Goal: Check status

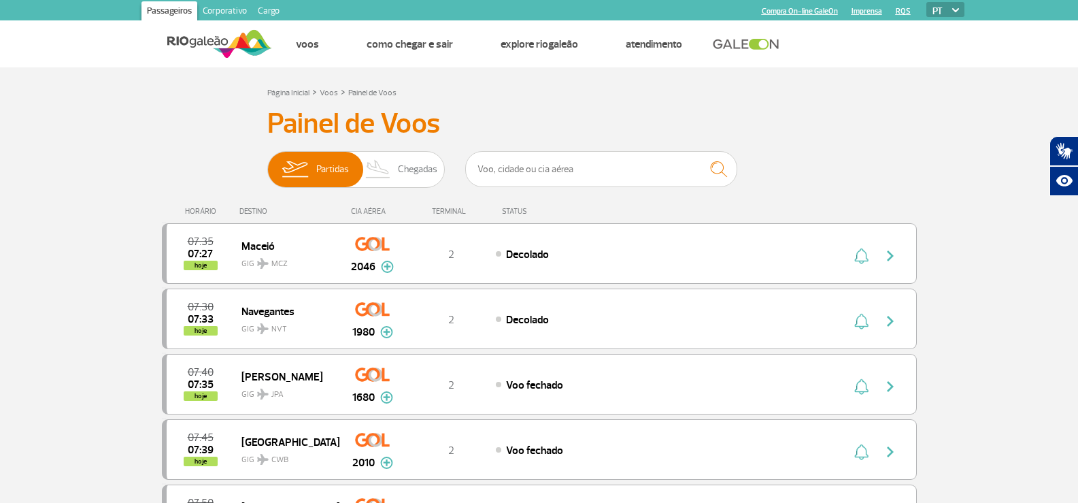
click at [673, 163] on input "text" at bounding box center [601, 169] width 272 height 36
click at [669, 163] on input "text" at bounding box center [601, 169] width 272 height 36
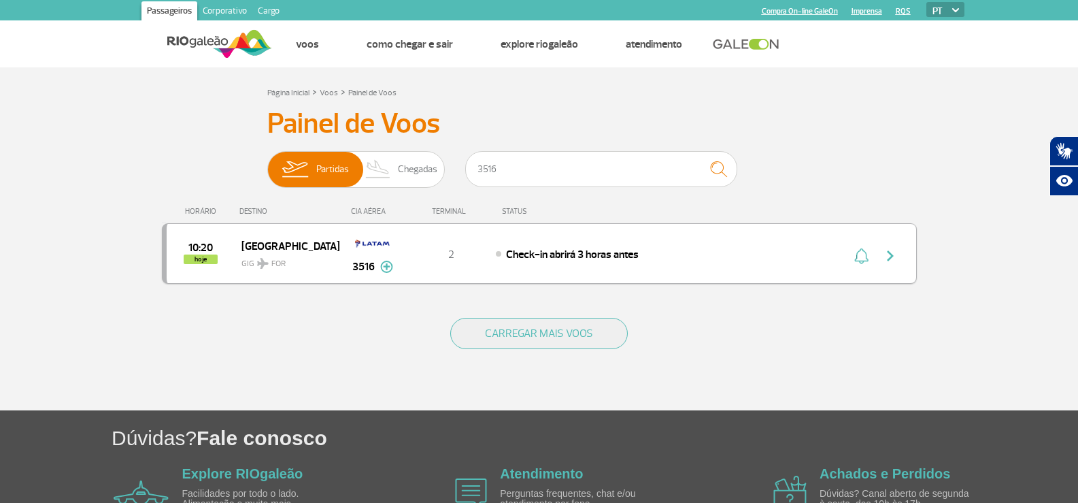
type input "3516"
click at [491, 259] on div "2" at bounding box center [451, 253] width 90 height 15
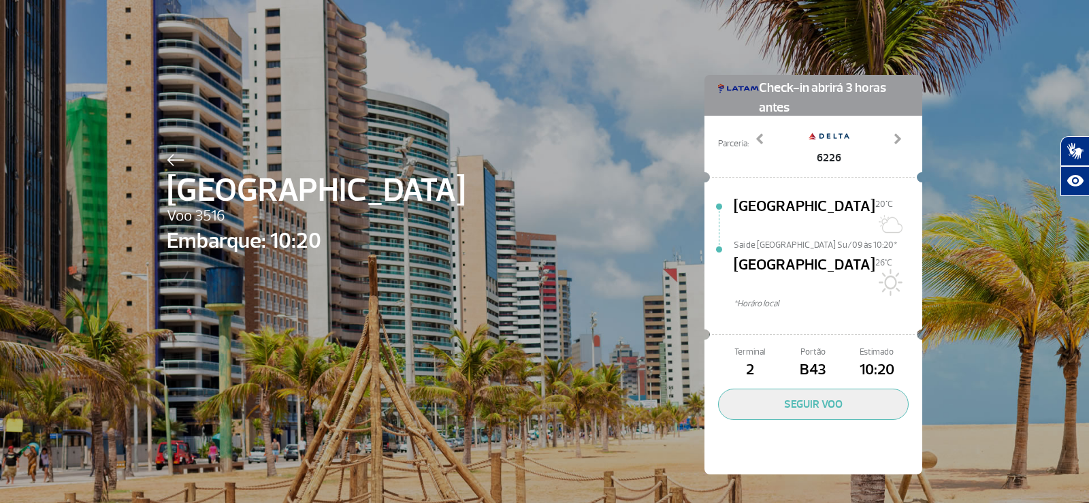
click at [233, 87] on div "Fortaleza Voo 3516 Embarque: 10:20 Check-in abrirá 3 horas antes Parceria: 5674…" at bounding box center [544, 254] width 776 height 508
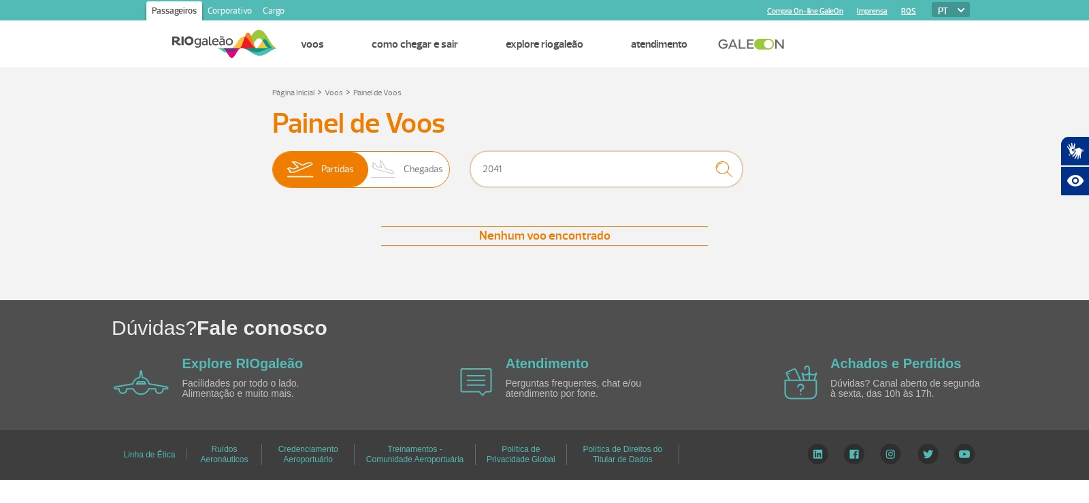
drag, startPoint x: 615, startPoint y: 182, endPoint x: 397, endPoint y: 178, distance: 217.8
click at [397, 178] on div "Partidas Chegadas 2041" at bounding box center [544, 171] width 544 height 41
